Goal: Transaction & Acquisition: Purchase product/service

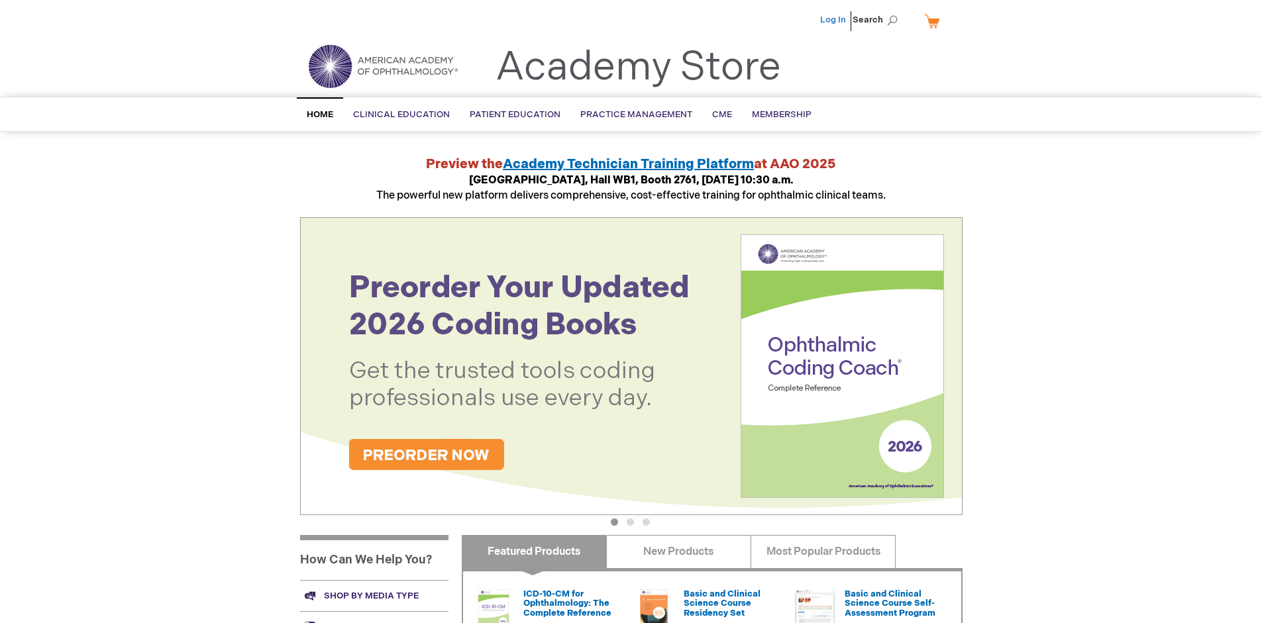
click at [834, 20] on link "Log In" at bounding box center [833, 20] width 26 height 11
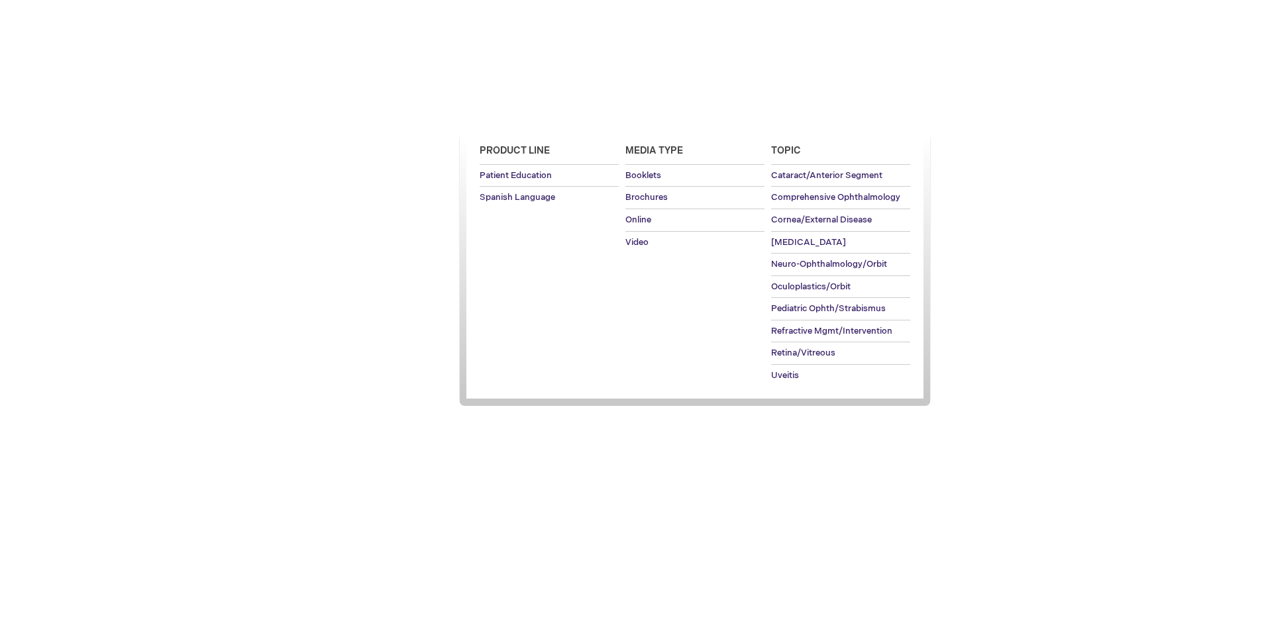
click at [511, 115] on span "Patient Education" at bounding box center [515, 114] width 91 height 11
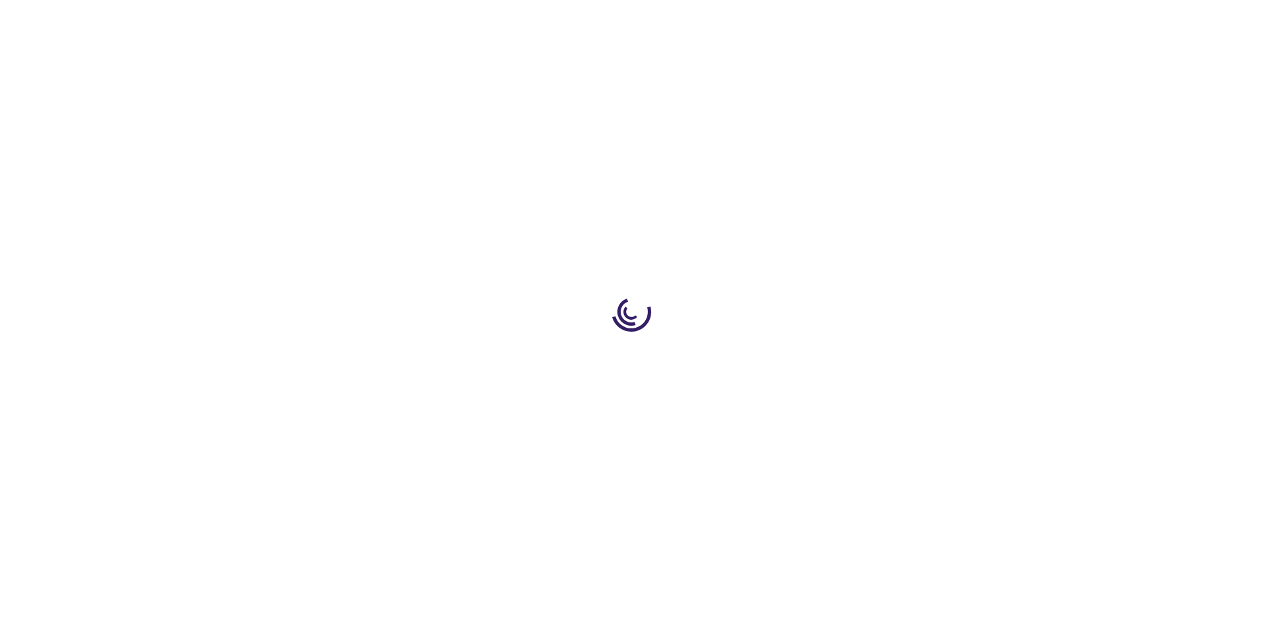
click at [835, 358] on span "Add to Cart" at bounding box center [829, 357] width 54 height 13
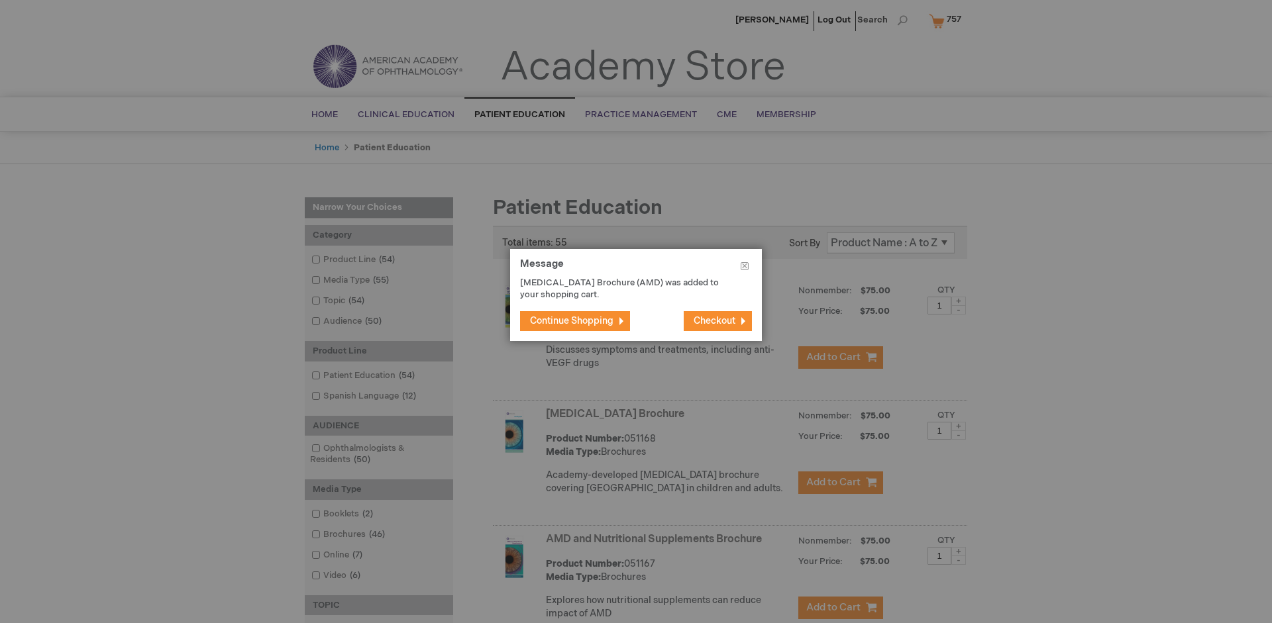
click at [572, 321] on span "Continue Shopping" at bounding box center [571, 320] width 83 height 11
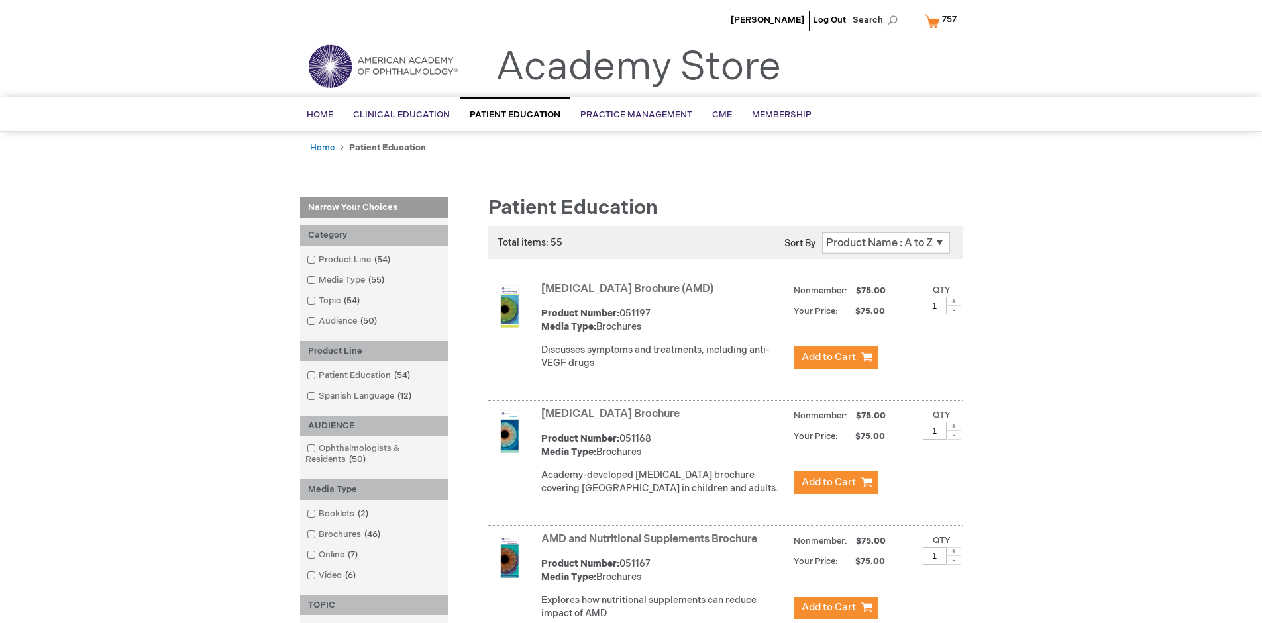
click at [652, 546] on link "AMD and Nutritional Supplements Brochure" at bounding box center [649, 539] width 216 height 13
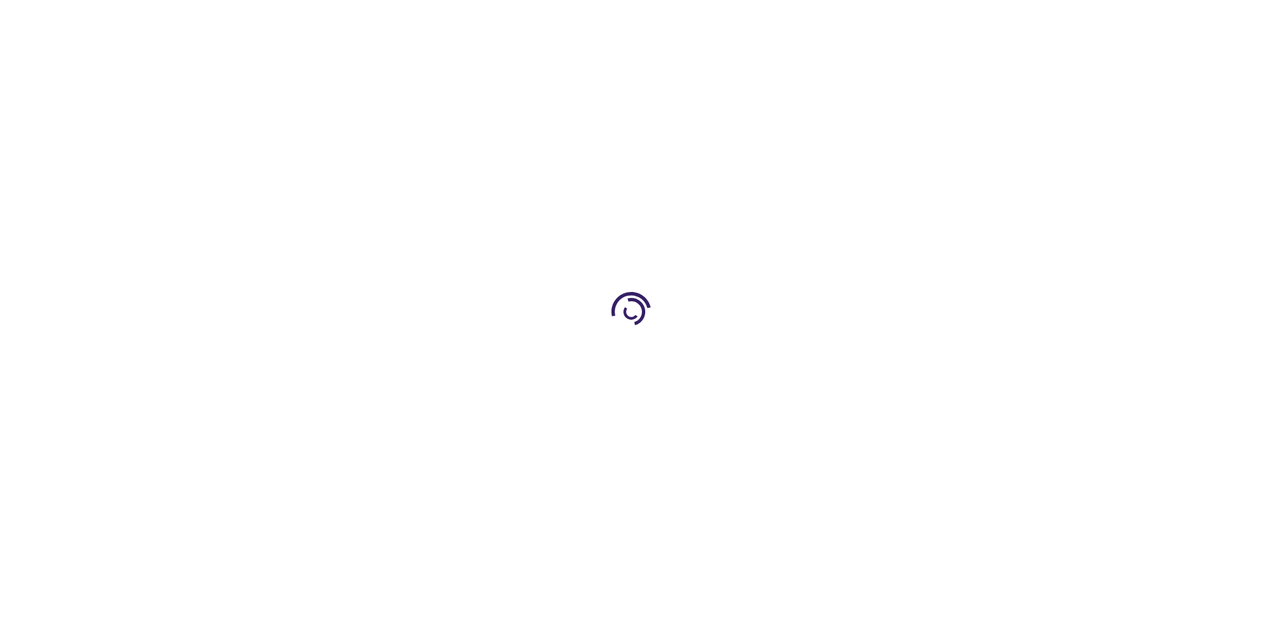
type input "1"
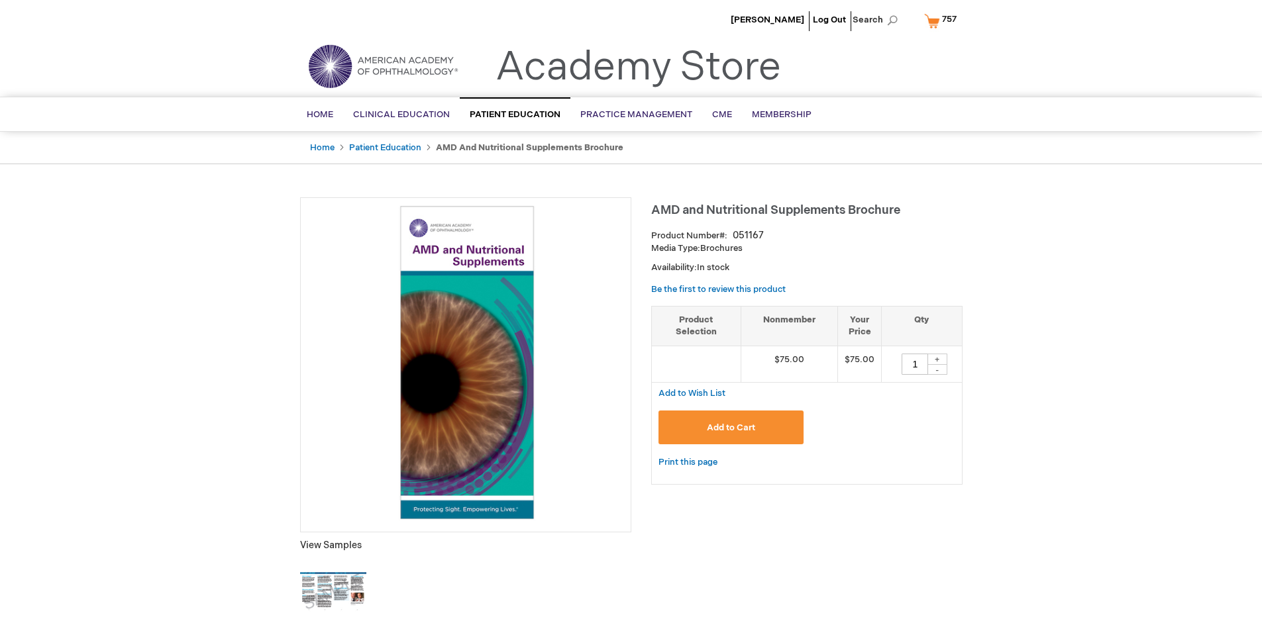
click at [731, 427] on span "Add to Cart" at bounding box center [731, 428] width 48 height 11
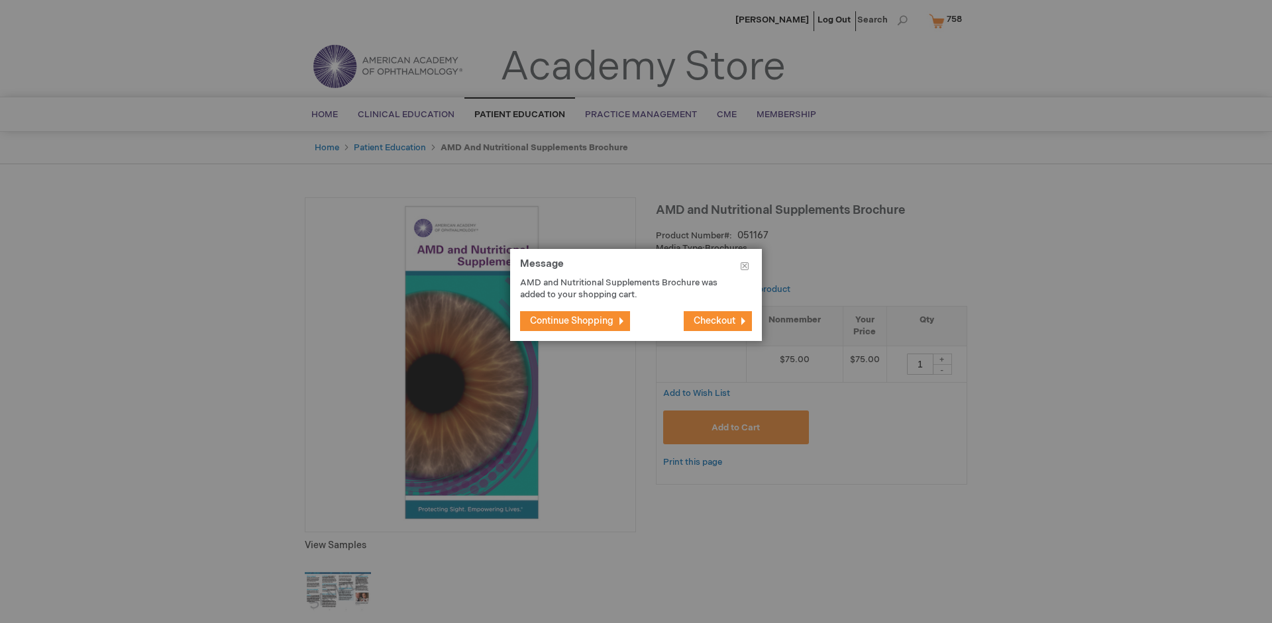
click at [572, 321] on span "Continue Shopping" at bounding box center [571, 320] width 83 height 11
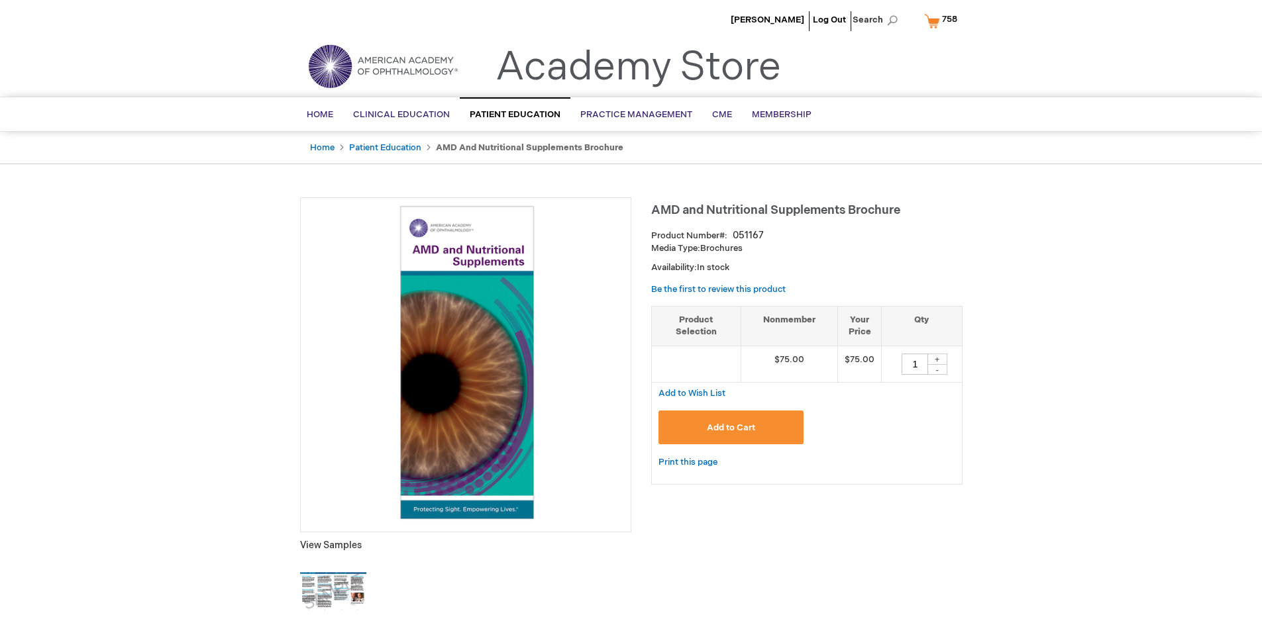
click at [943, 21] on span "758" at bounding box center [949, 19] width 15 height 11
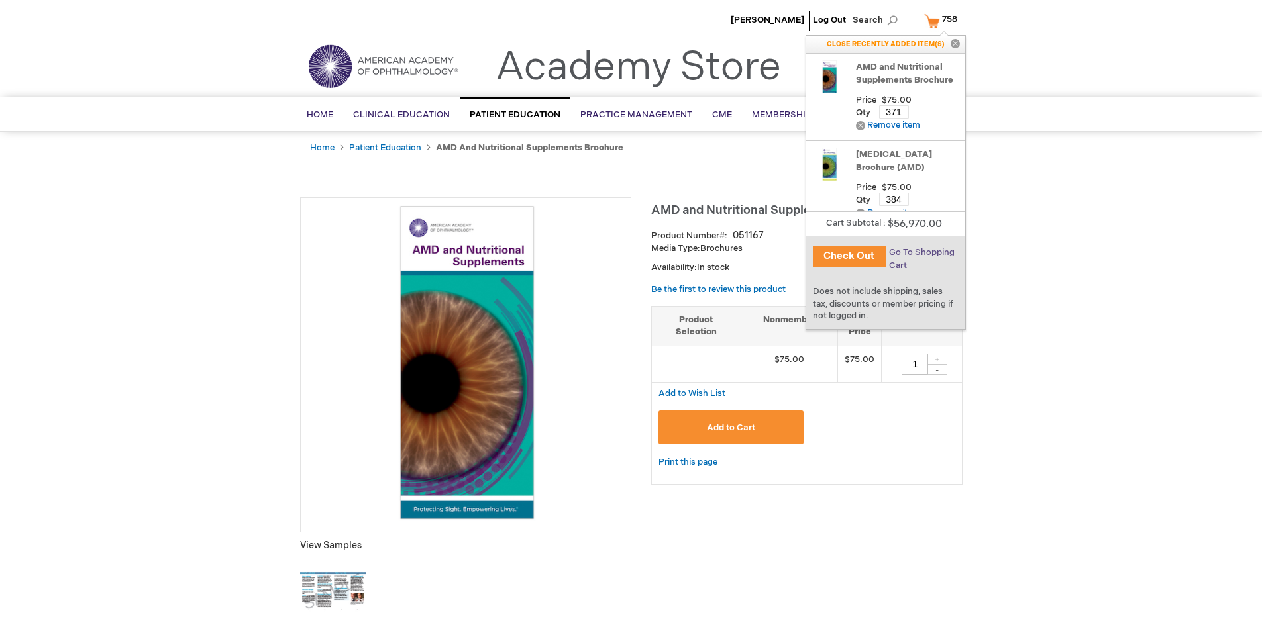
click at [921, 252] on span "Go To Shopping Cart" at bounding box center [922, 259] width 66 height 24
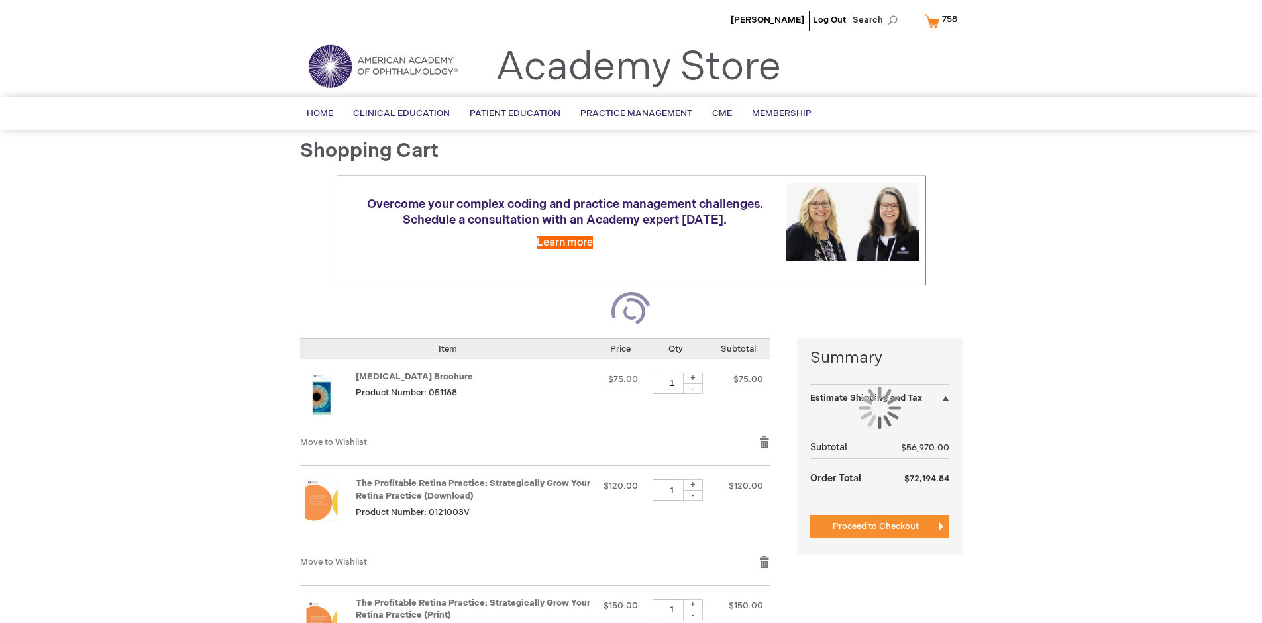
select select "US"
select select "41"
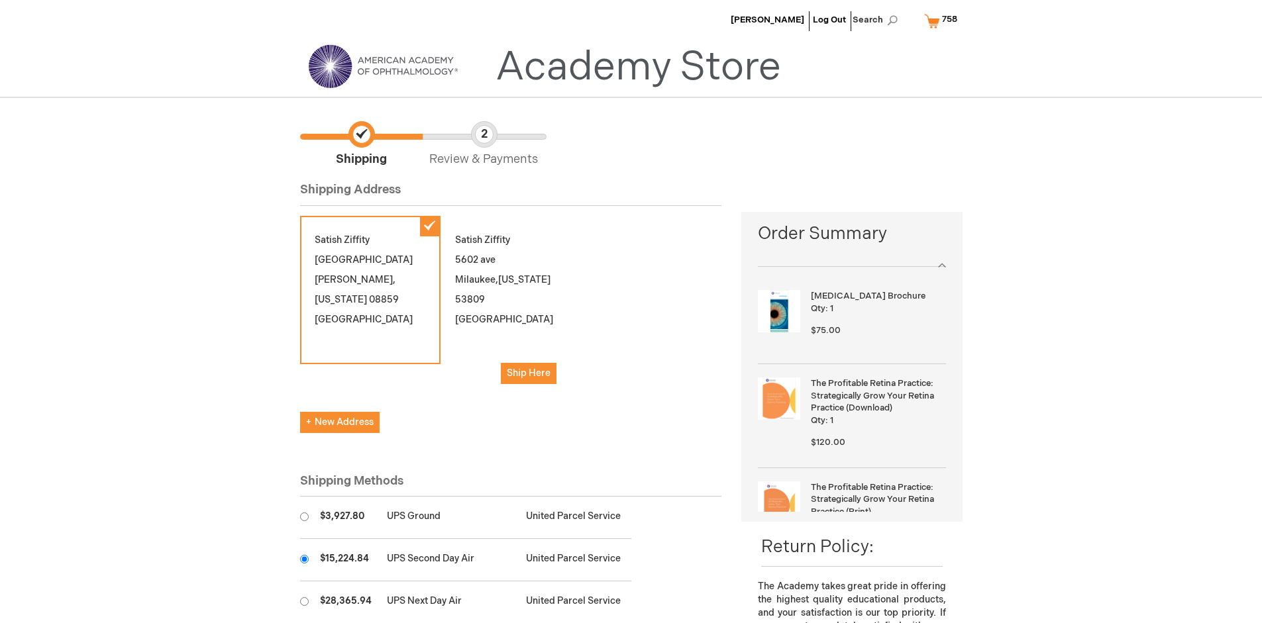
click at [304, 559] on input "radio" at bounding box center [304, 559] width 9 height 9
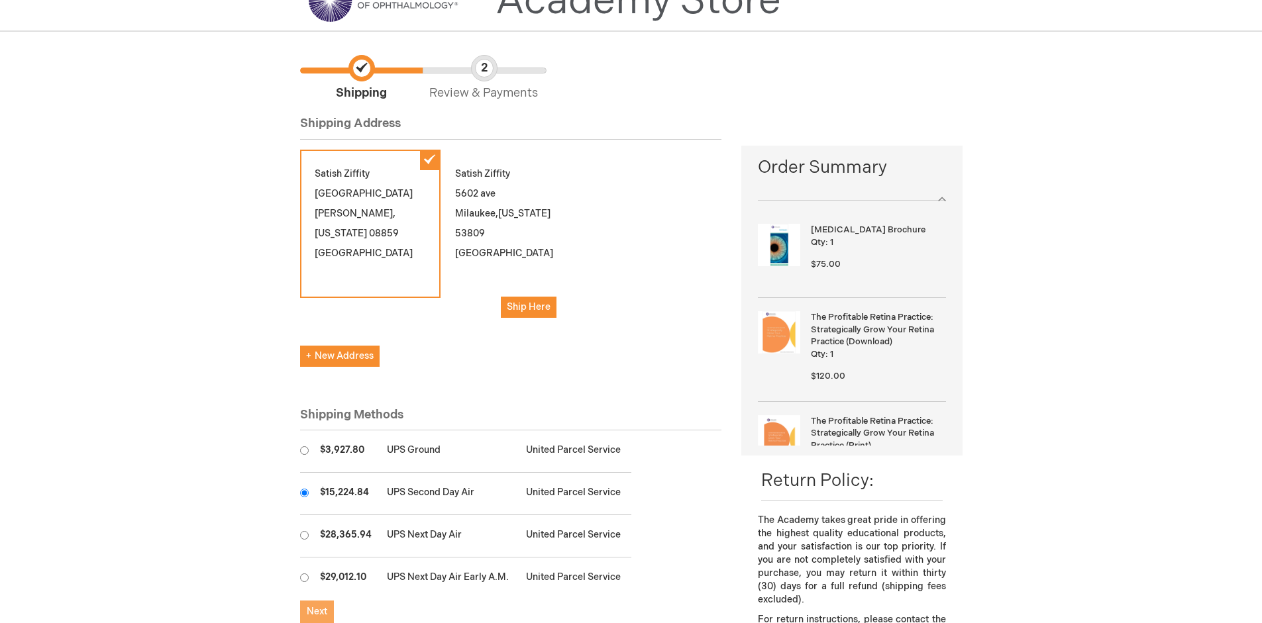
click at [317, 612] on span "Next" at bounding box center [317, 611] width 21 height 11
